Goal: Transaction & Acquisition: Purchase product/service

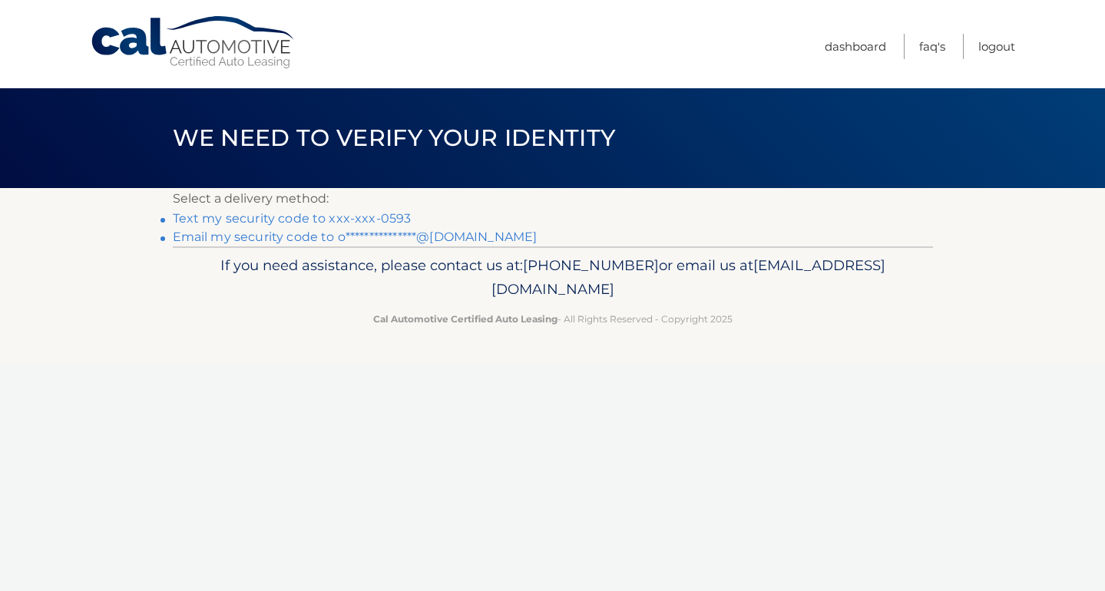
click at [393, 213] on link "Text my security code to xxx-xxx-0593" at bounding box center [292, 218] width 239 height 15
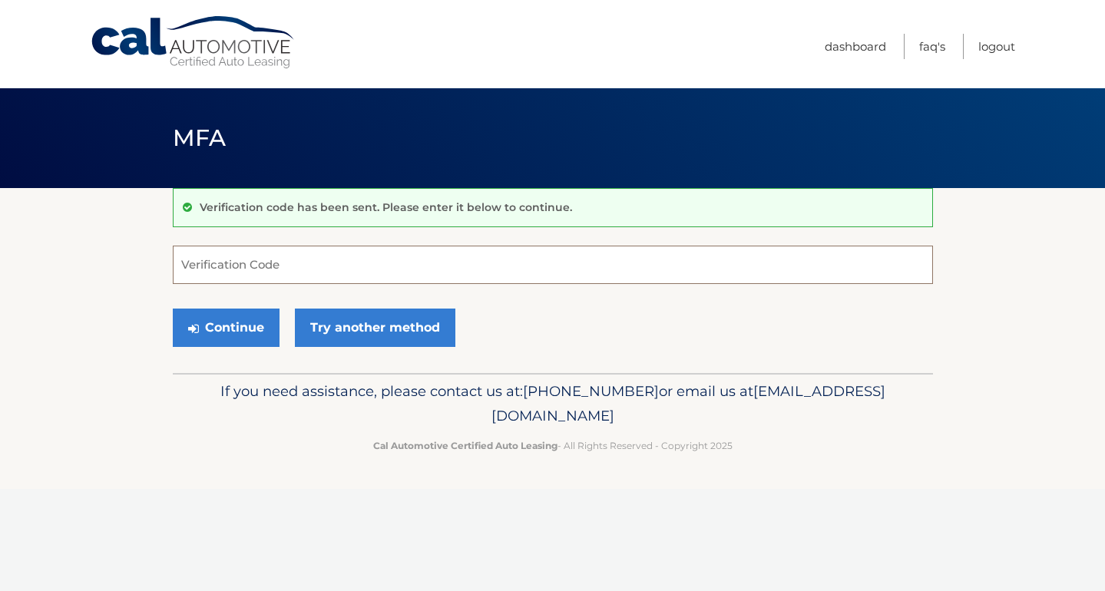
click at [384, 257] on input "Verification Code" at bounding box center [553, 265] width 760 height 38
type input "583359"
click at [173, 309] on button "Continue" at bounding box center [226, 328] width 107 height 38
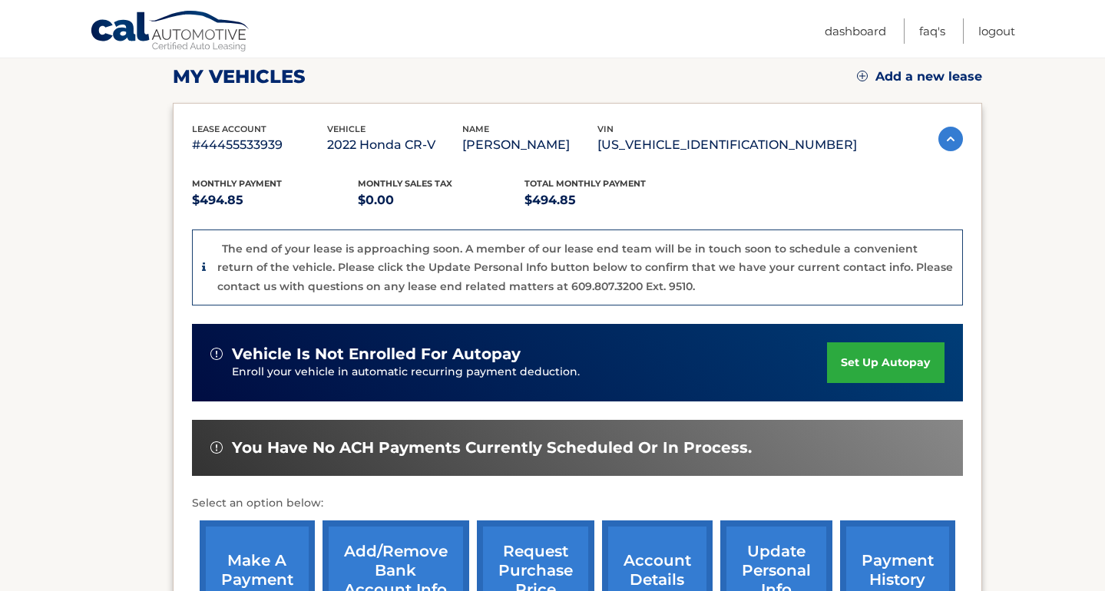
scroll to position [216, 0]
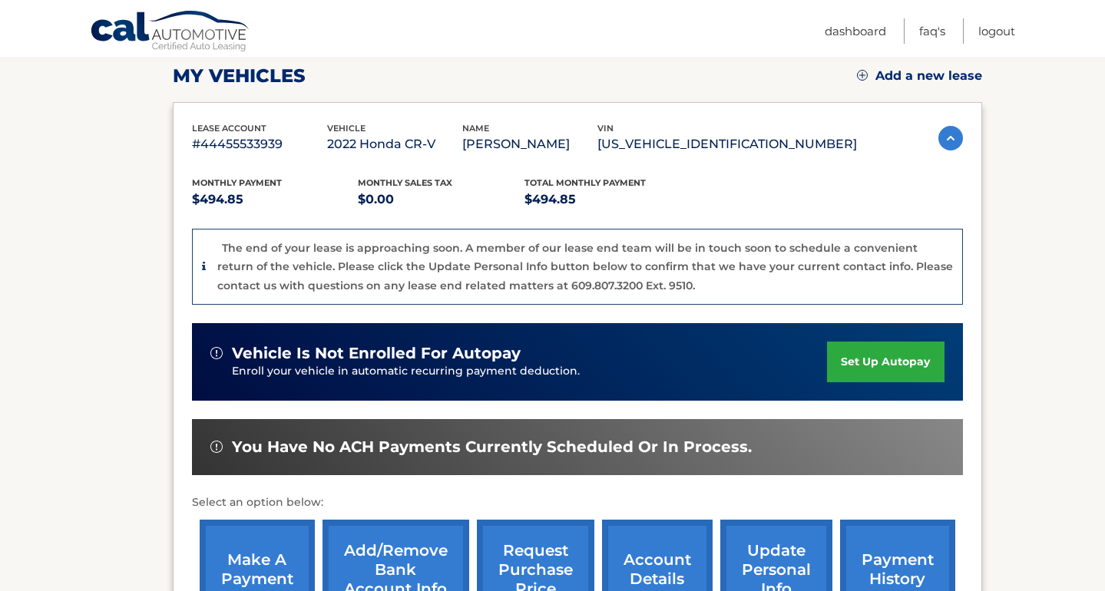
click at [286, 546] on link "make a payment" at bounding box center [257, 570] width 115 height 101
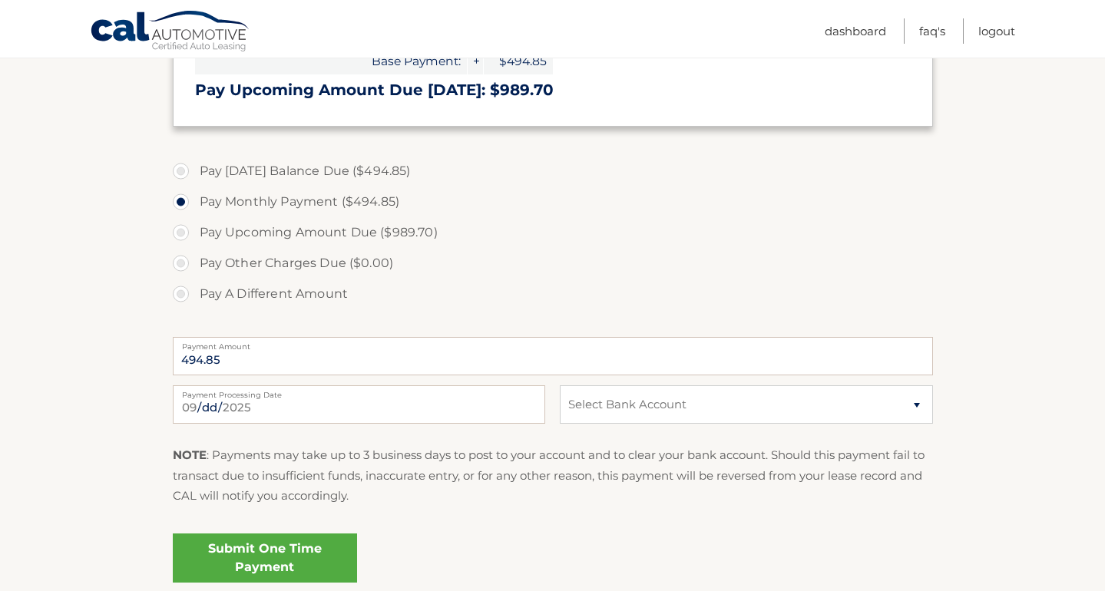
scroll to position [442, 0]
click at [607, 396] on select "Select Bank Account Checking JPMORGAN CHASE BANK, NA *****7717 Checking JPMORGA…" at bounding box center [746, 403] width 373 height 38
select select "Y2RiOWZjOTEtMjlkNy00MGExLWIzYzgtNjU1ZmRhNDhlODJl"
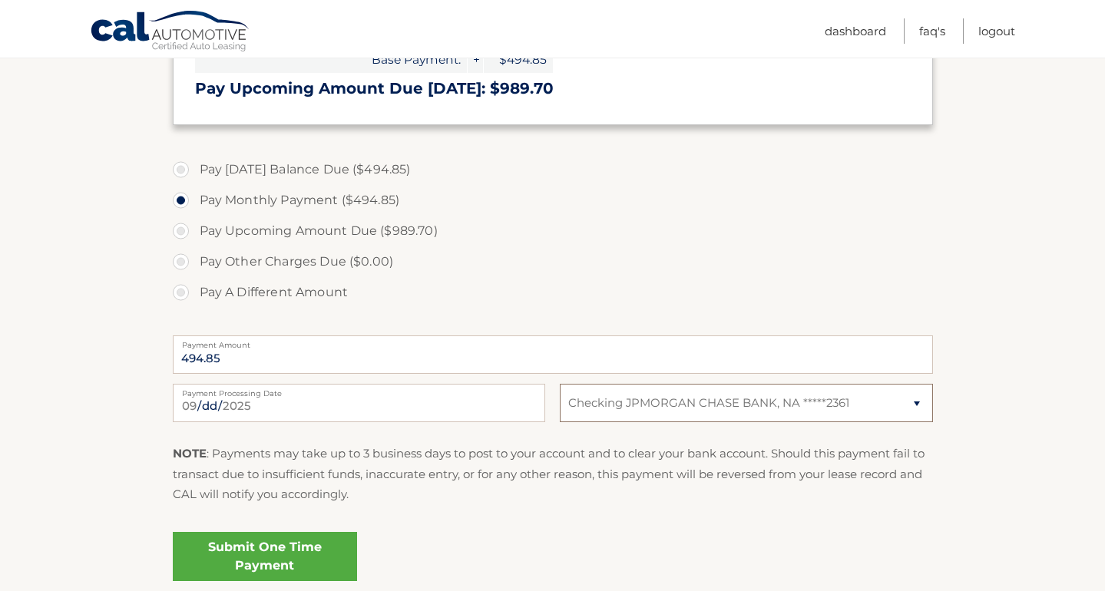
click at [560, 384] on select "Select Bank Account Checking JPMORGAN CHASE BANK, NA *****7717 Checking JPMORGA…" at bounding box center [746, 403] width 373 height 38
click at [310, 538] on link "Submit One Time Payment" at bounding box center [265, 556] width 184 height 49
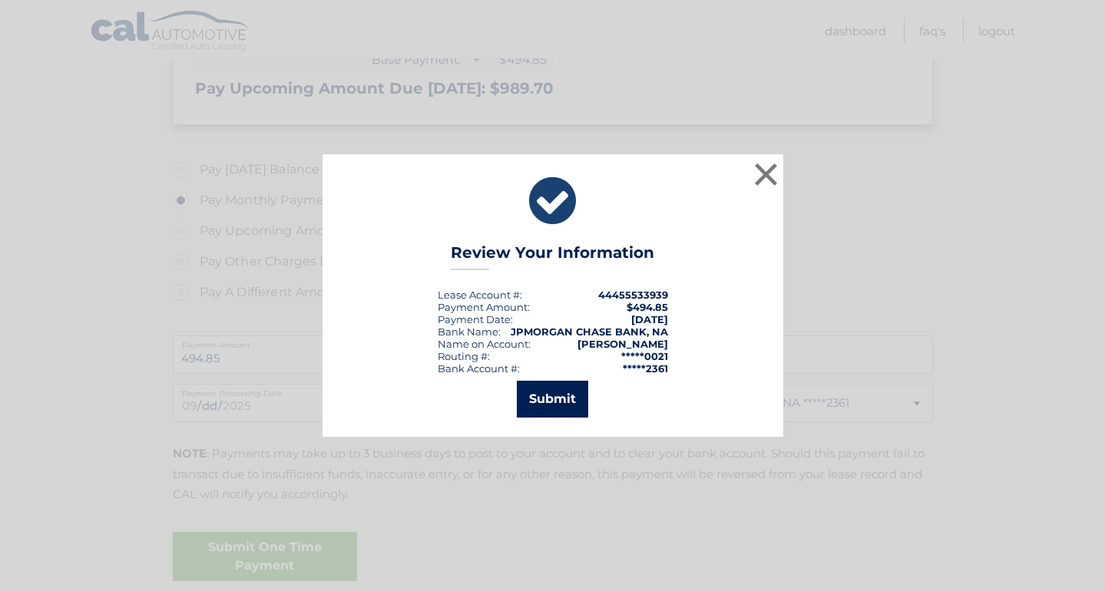
click at [570, 405] on button "Submit" at bounding box center [552, 399] width 71 height 37
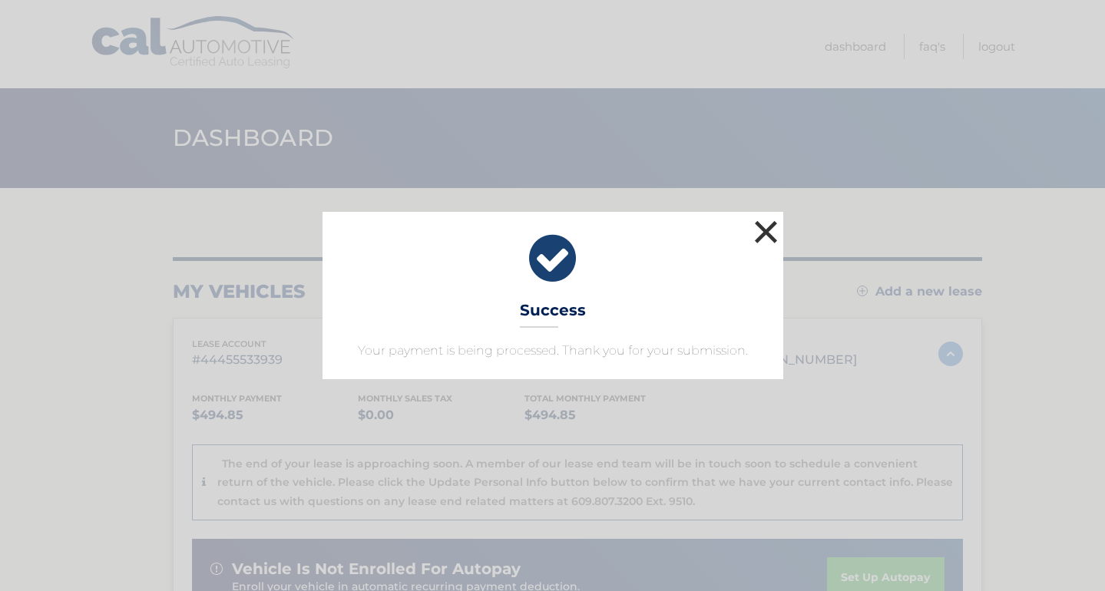
click at [771, 230] on button "×" at bounding box center [766, 232] width 31 height 31
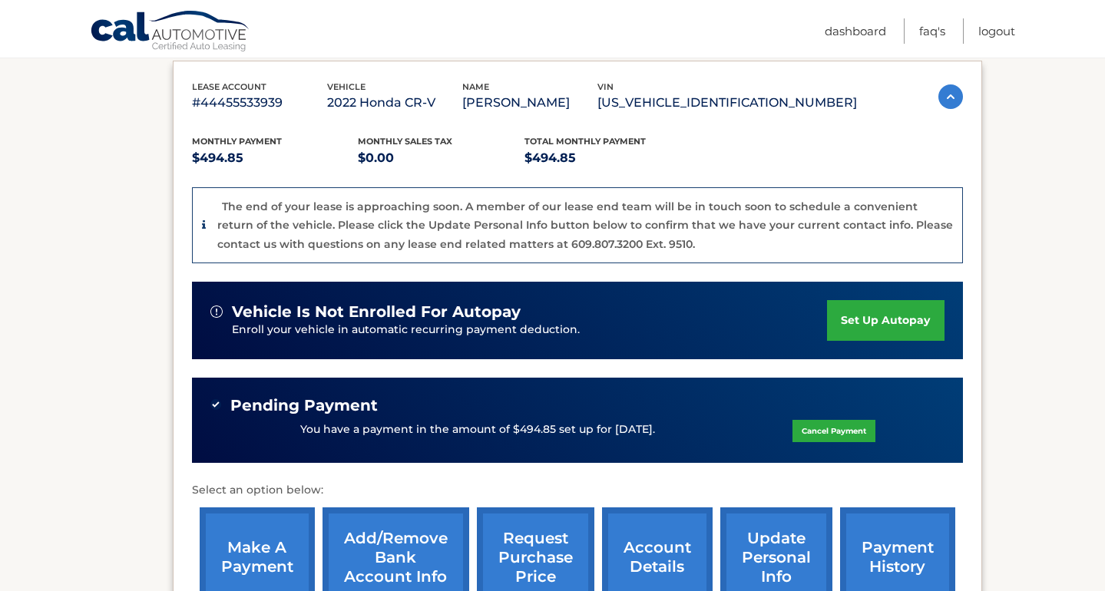
scroll to position [346, 0]
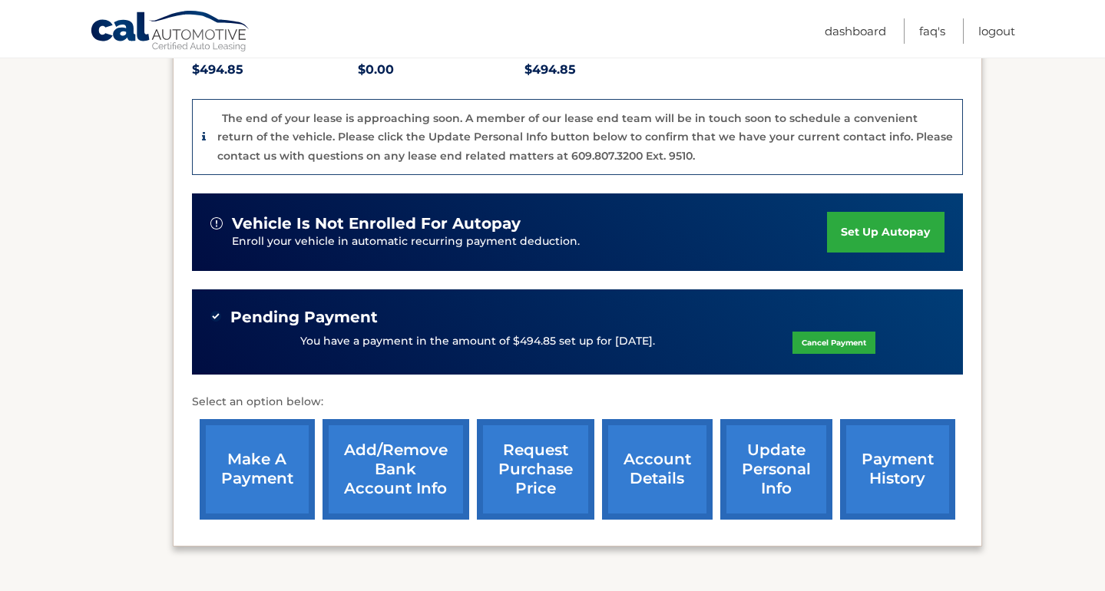
click at [525, 470] on link "request purchase price" at bounding box center [536, 469] width 118 height 101
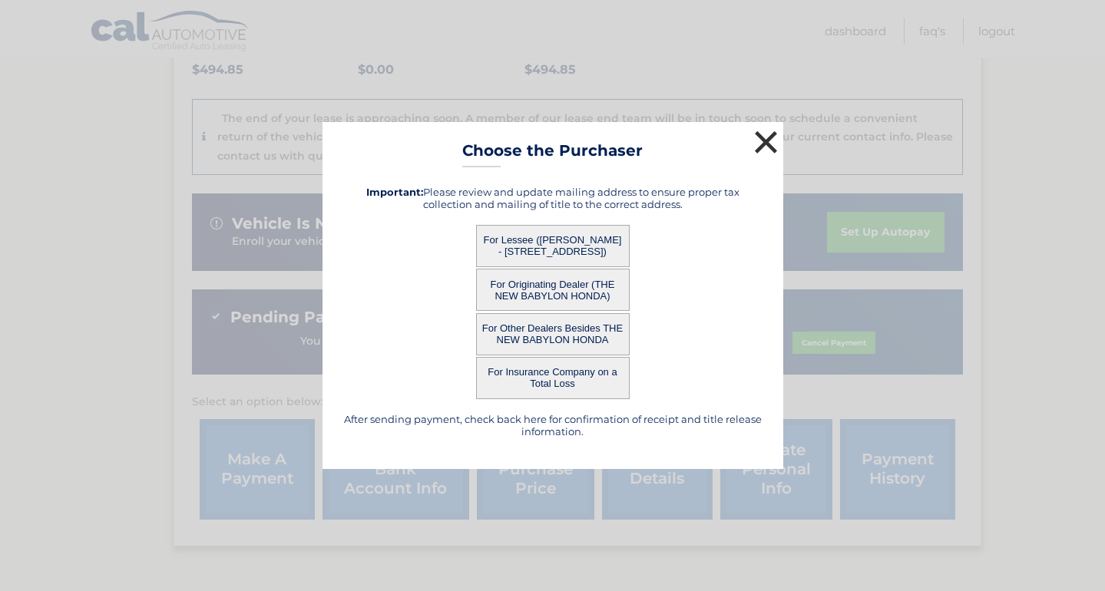
click at [764, 144] on button "×" at bounding box center [766, 142] width 31 height 31
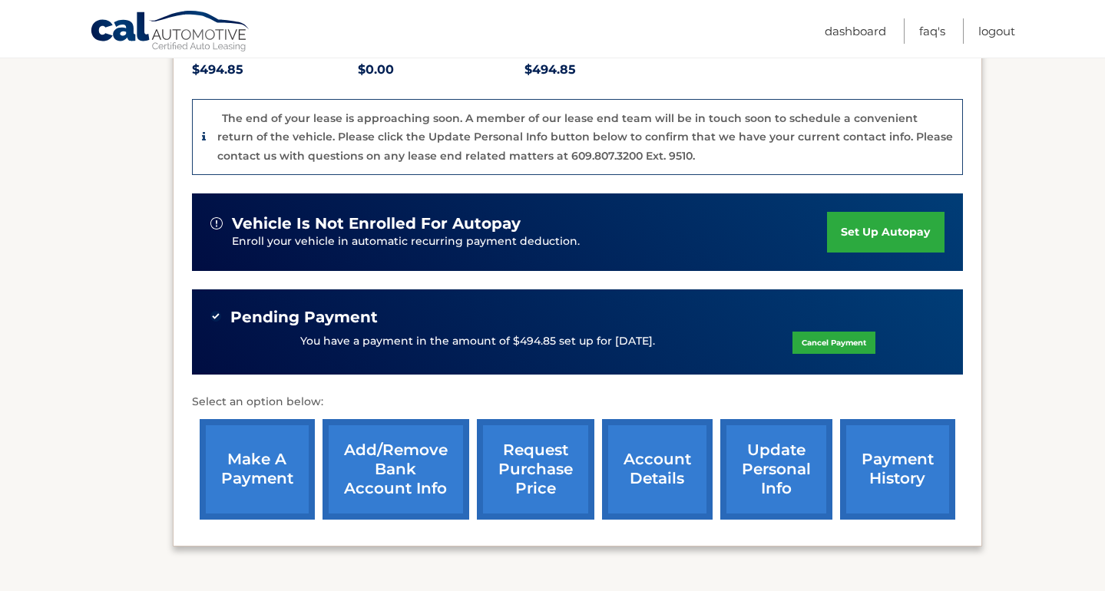
click at [538, 440] on link "request purchase price" at bounding box center [536, 469] width 118 height 101
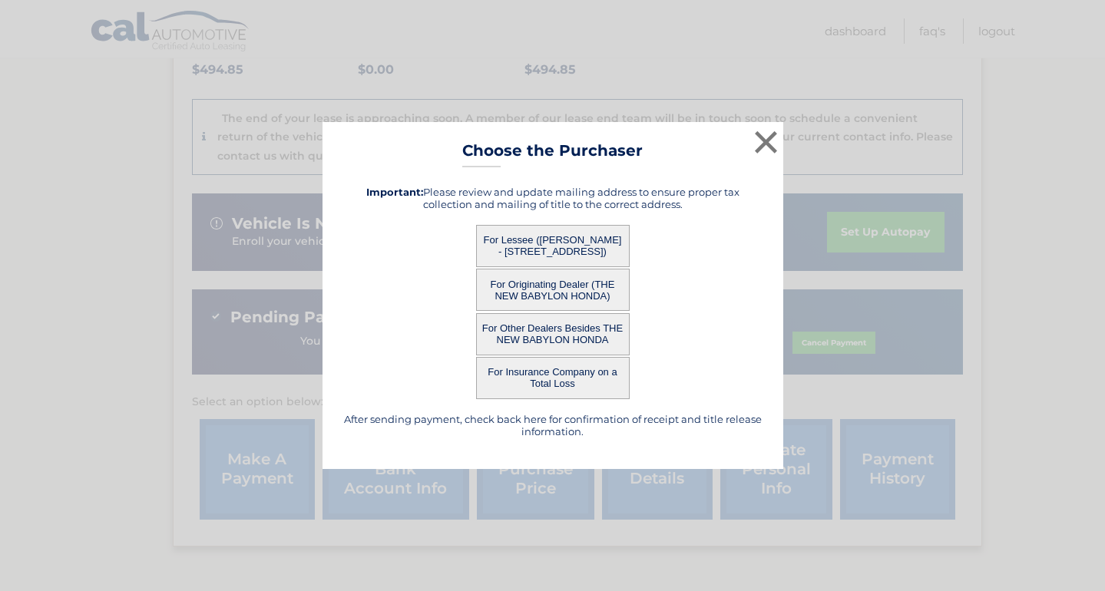
click at [545, 247] on button "For Lessee ([PERSON_NAME] - [STREET_ADDRESS])" at bounding box center [553, 246] width 154 height 42
click at [605, 249] on button "For Lessee ([PERSON_NAME] - [STREET_ADDRESS])" at bounding box center [553, 246] width 154 height 42
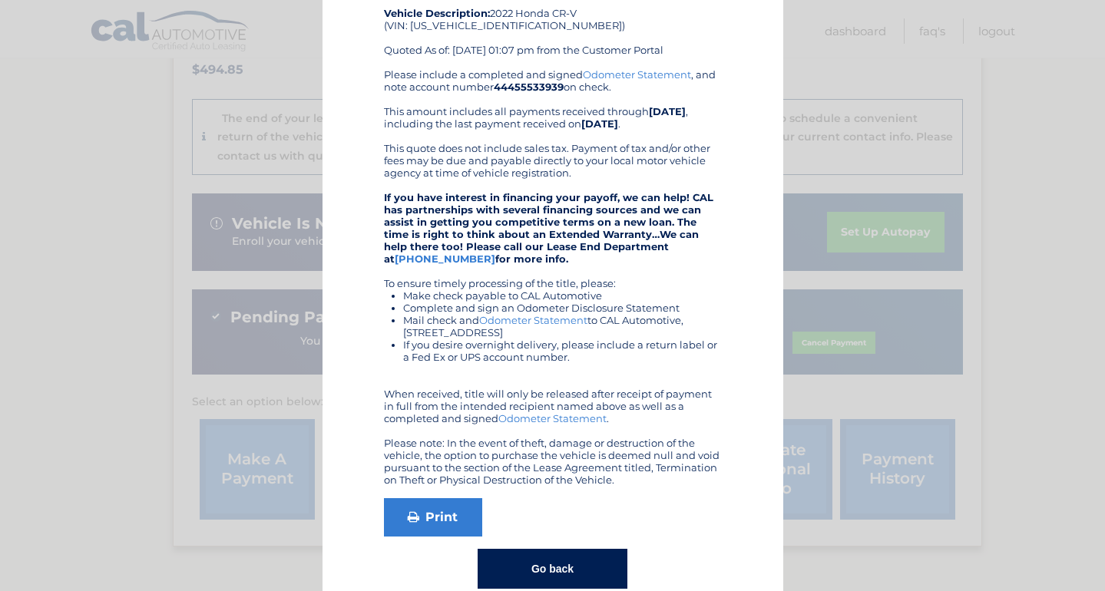
scroll to position [107, 0]
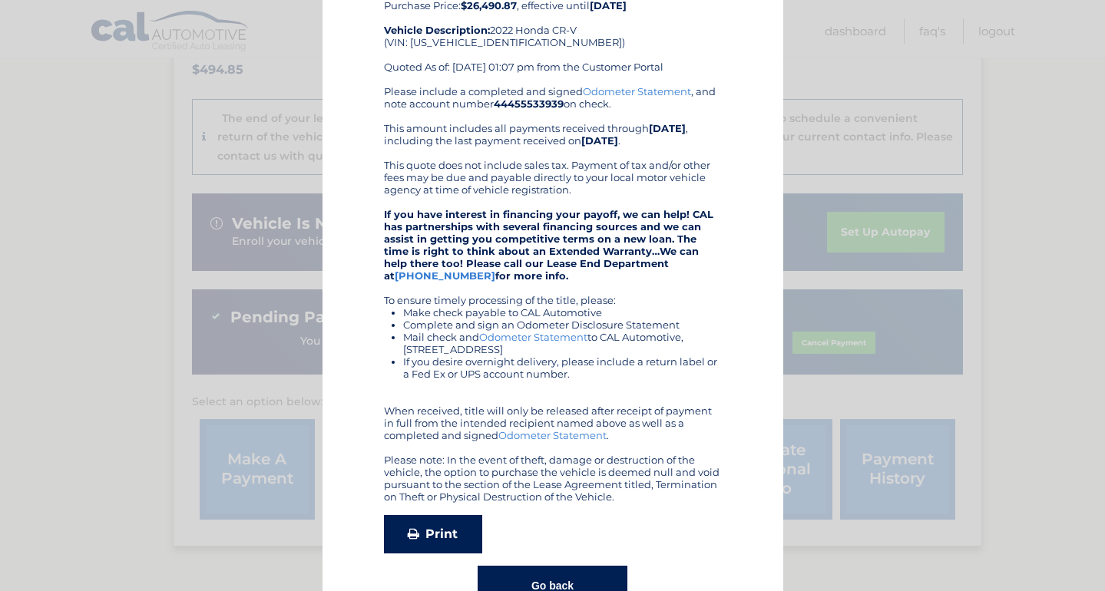
click at [441, 518] on link "Print" at bounding box center [433, 534] width 98 height 38
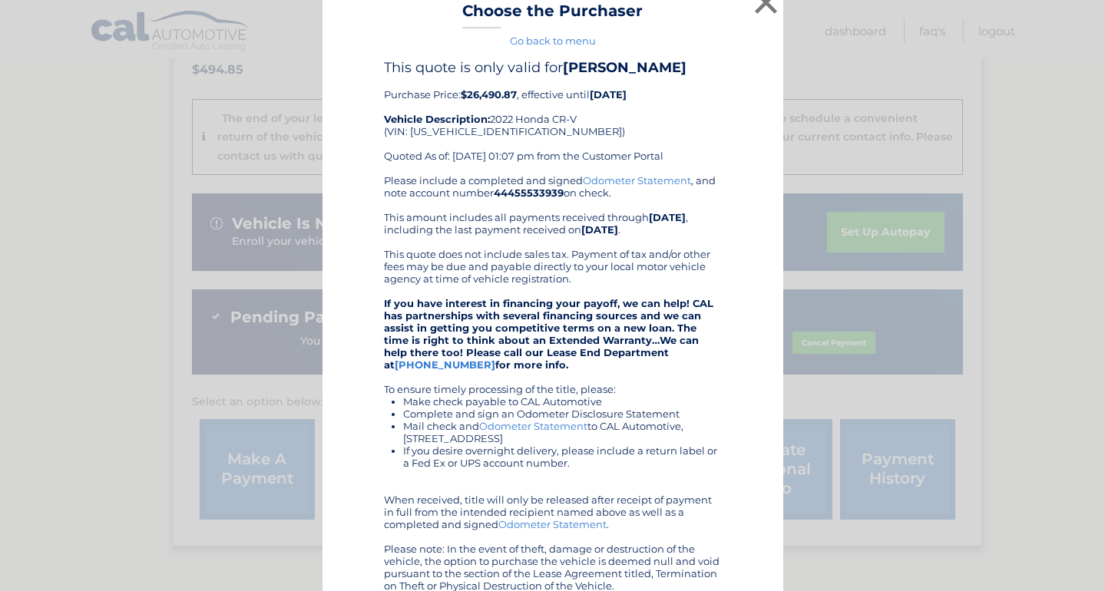
scroll to position [0, 0]
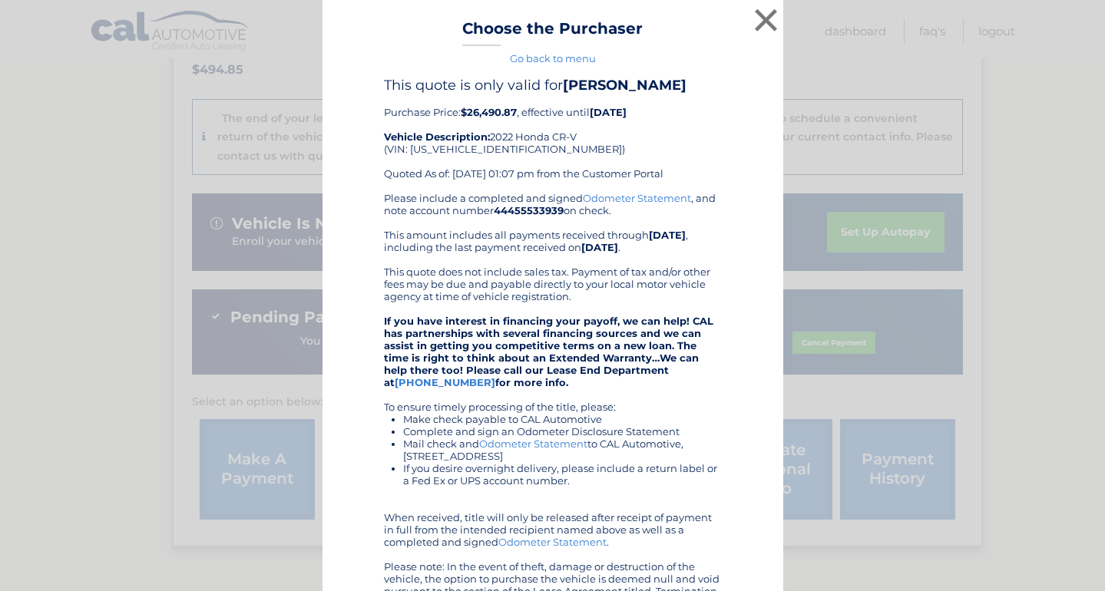
click at [553, 251] on div "Please include a completed and signed Odometer Statement , and note account num…" at bounding box center [553, 401] width 338 height 418
